Goal: Information Seeking & Learning: Learn about a topic

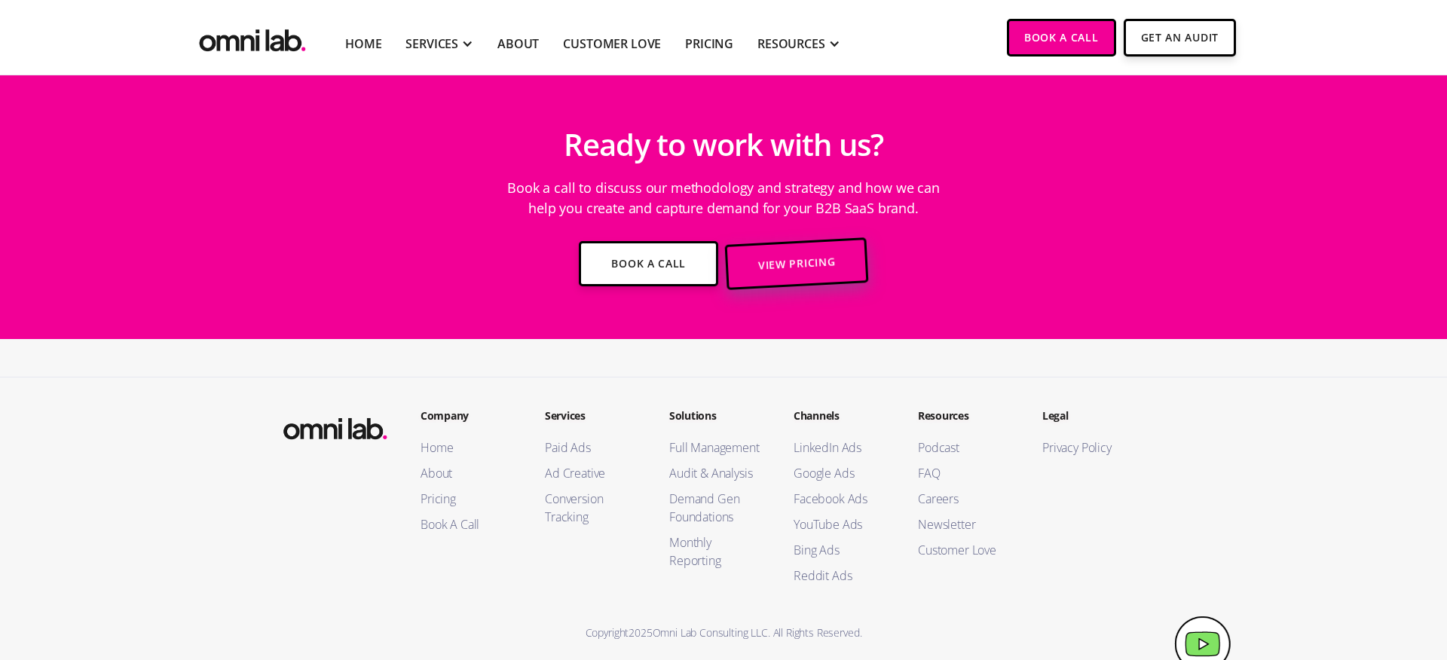
scroll to position [3706, 0]
click at [763, 265] on link "View Pricing" at bounding box center [796, 264] width 145 height 57
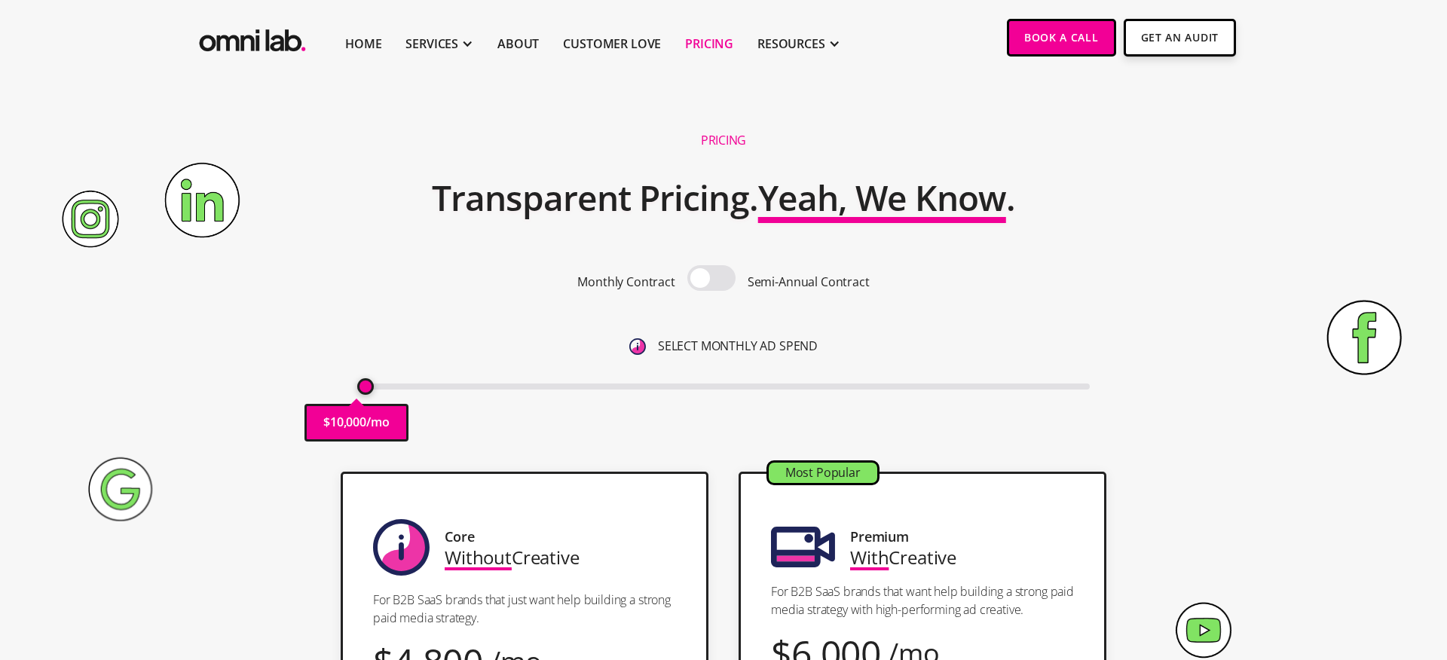
click at [1225, 385] on section "Pricing Transparent Pricing. Yeah, We Know . Monthly Contract Semi-Annual Contr…" at bounding box center [723, 265] width 1447 height 381
